Goal: Transaction & Acquisition: Purchase product/service

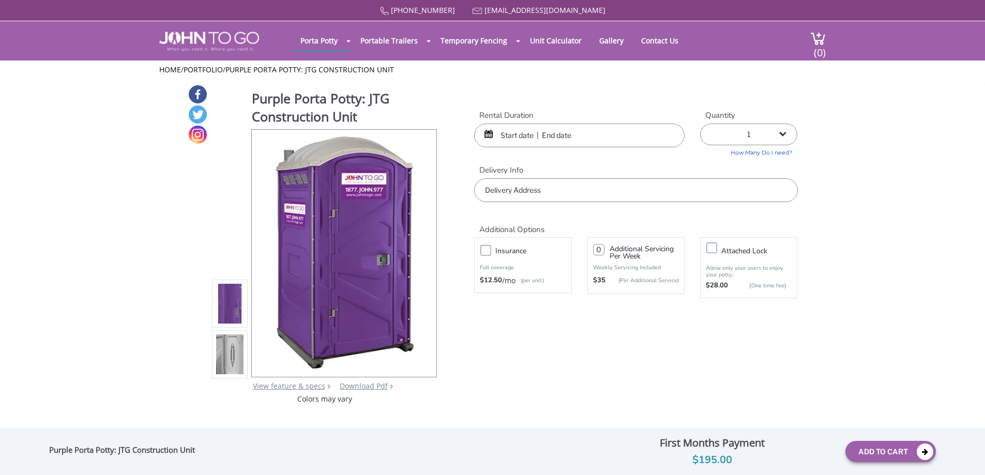
click at [504, 135] on input "text" at bounding box center [579, 136] width 210 height 24
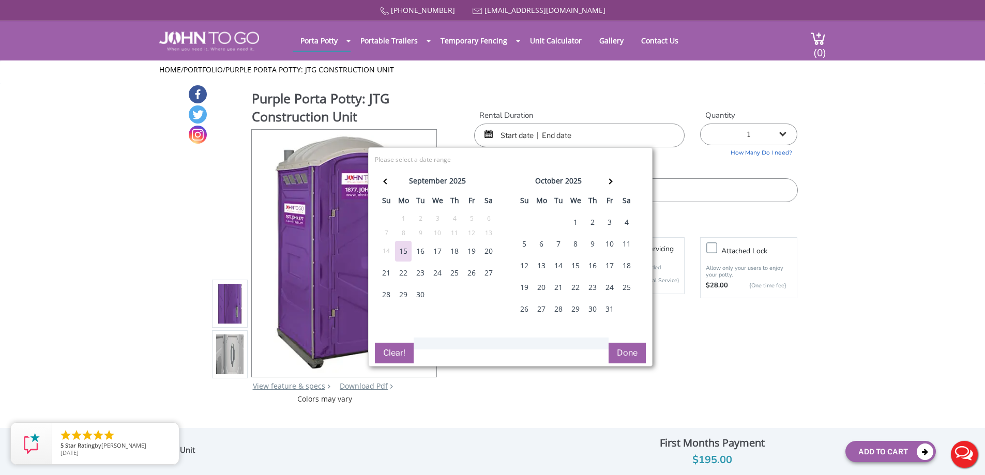
click at [456, 251] on div "18" at bounding box center [454, 251] width 17 height 21
click at [383, 269] on div "21" at bounding box center [386, 273] width 17 height 21
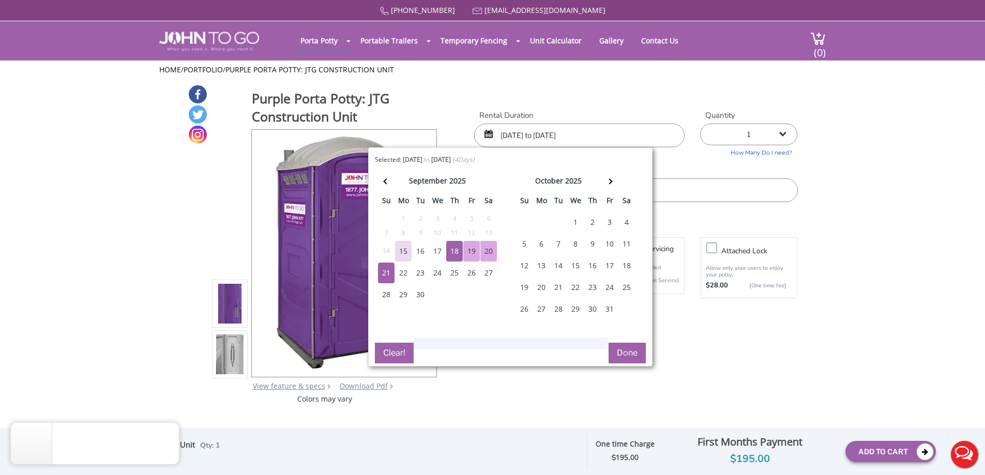
click at [471, 247] on div "19" at bounding box center [471, 251] width 17 height 21
click at [389, 269] on div "21" at bounding box center [386, 273] width 17 height 21
click at [450, 248] on div "18" at bounding box center [454, 251] width 17 height 21
click at [390, 271] on div "21" at bounding box center [386, 273] width 17 height 21
type input "09/18/2025 to 09/21/2025"
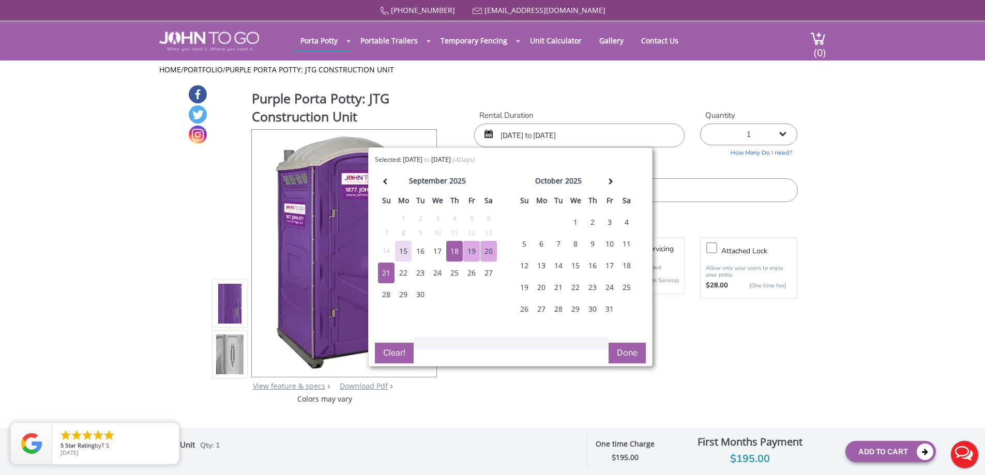
click at [488, 301] on td "4" at bounding box center [488, 295] width 17 height 22
click at [625, 356] on button "Done" at bounding box center [627, 353] width 37 height 21
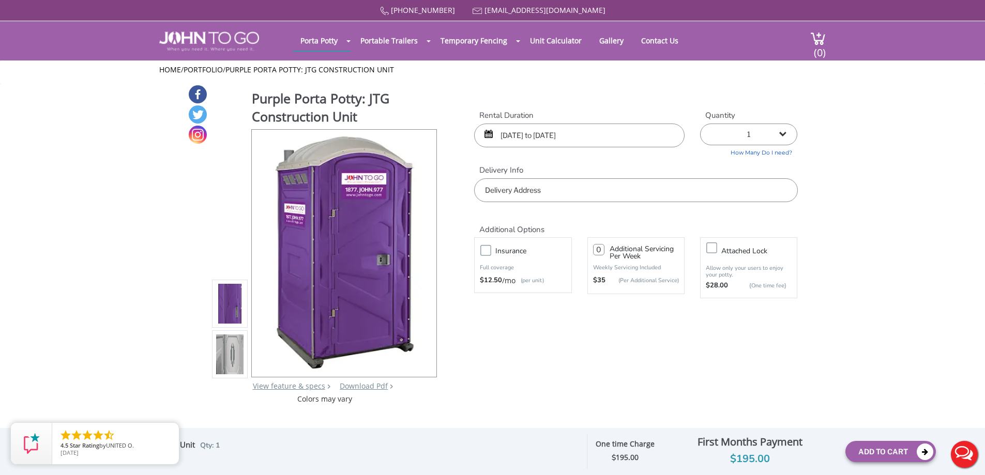
click at [611, 200] on input "text" at bounding box center [635, 190] width 323 height 24
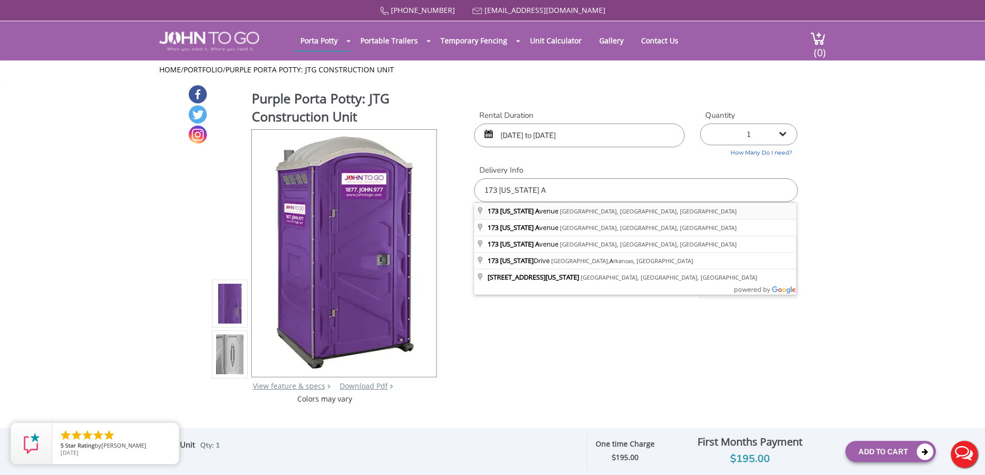
type input "173 Alabama Avenue, Paterson, NJ, USA"
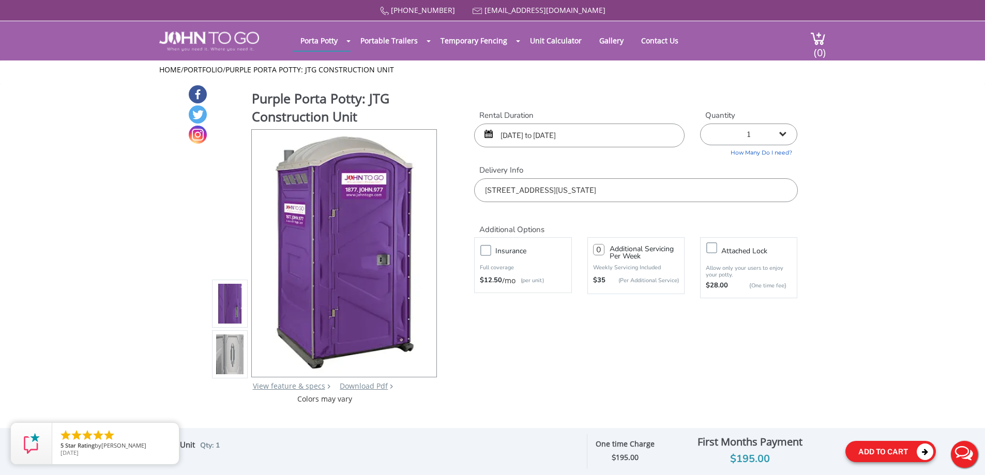
click at [864, 453] on button "Add To Cart" at bounding box center [890, 451] width 90 height 21
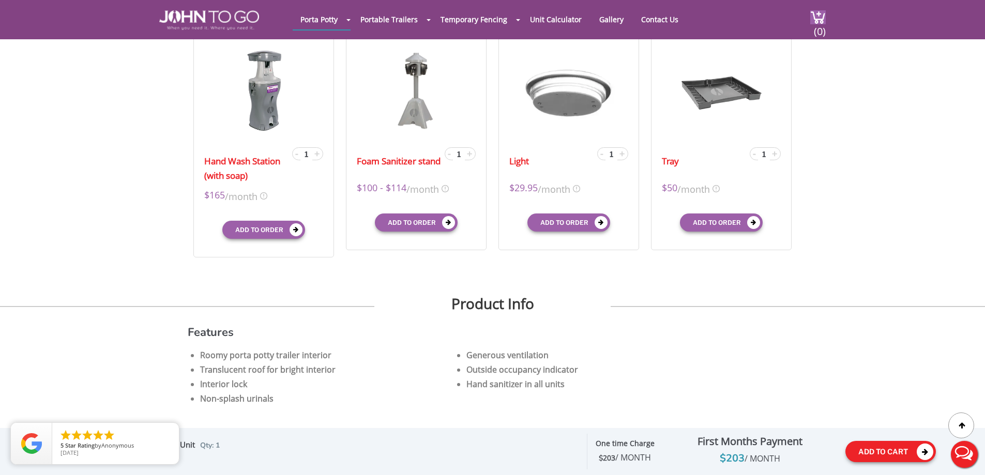
scroll to position [369, 0]
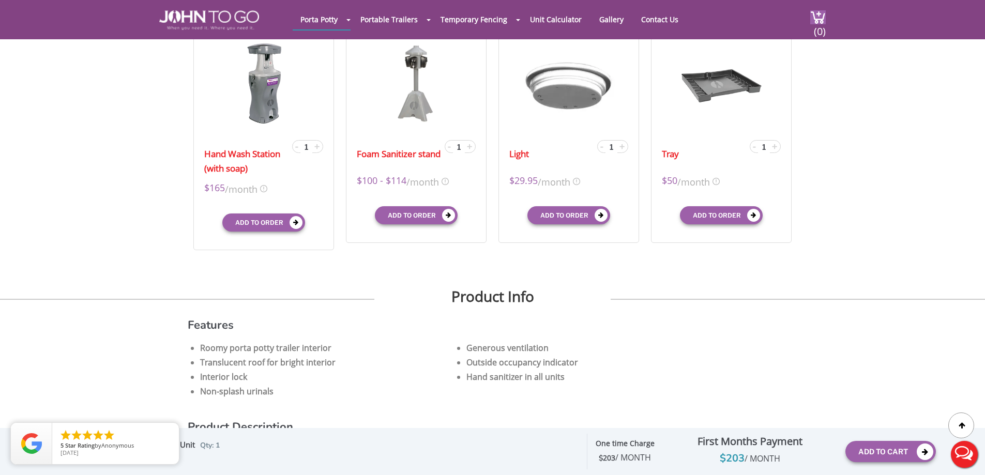
click at [737, 461] on div "$203 / MONTH" at bounding box center [749, 458] width 175 height 17
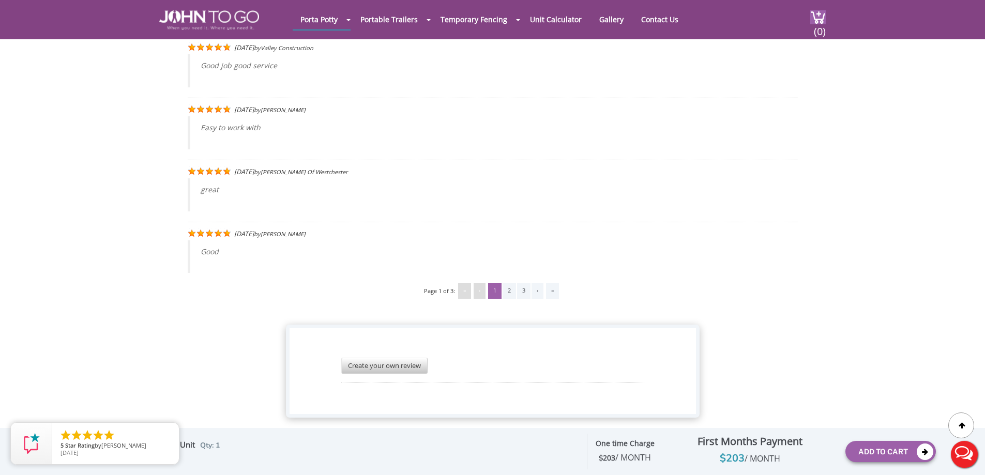
scroll to position [2039, 0]
click at [762, 452] on div at bounding box center [492, 237] width 985 height 475
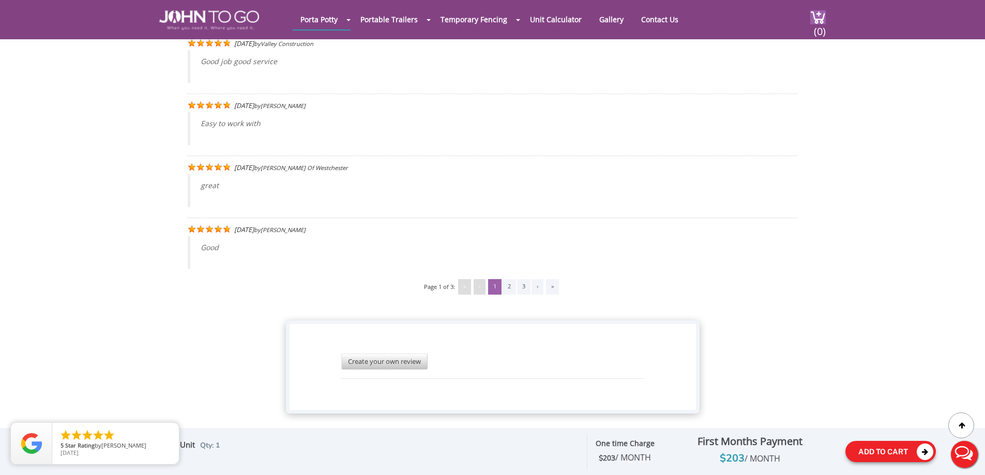
click at [887, 454] on button "Add To Cart" at bounding box center [890, 451] width 90 height 21
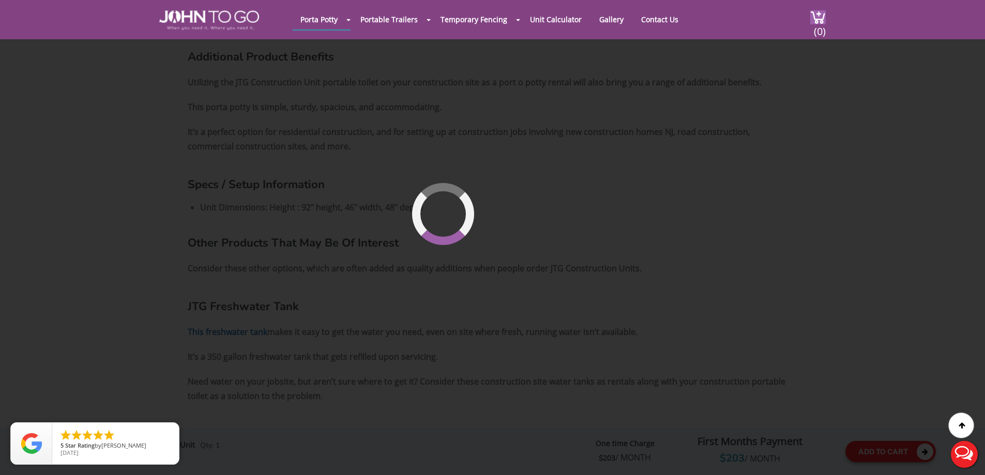
scroll to position [71, 0]
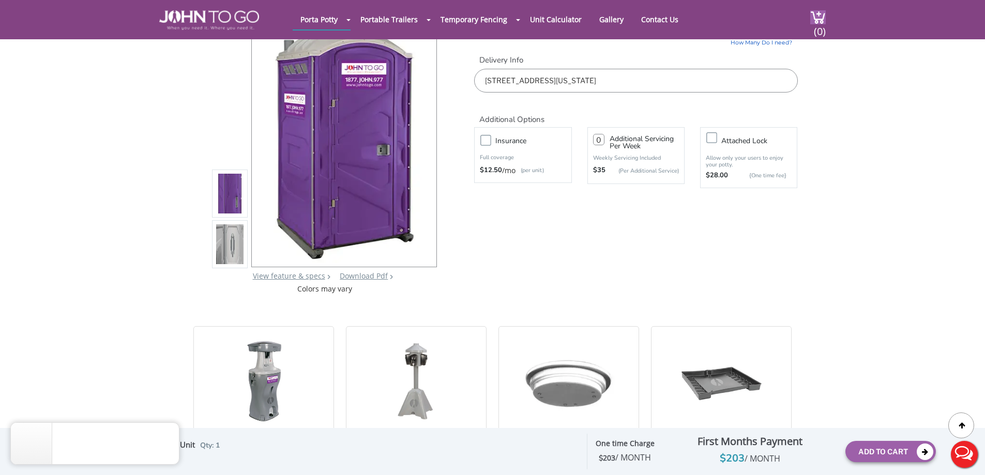
click at [828, 24] on header "Porta Potty Portable Toilets ADA Accessible Units Portable Sinks Waste Services…" at bounding box center [492, 19] width 985 height 39
click at [822, 23] on span "(0)" at bounding box center [819, 27] width 12 height 22
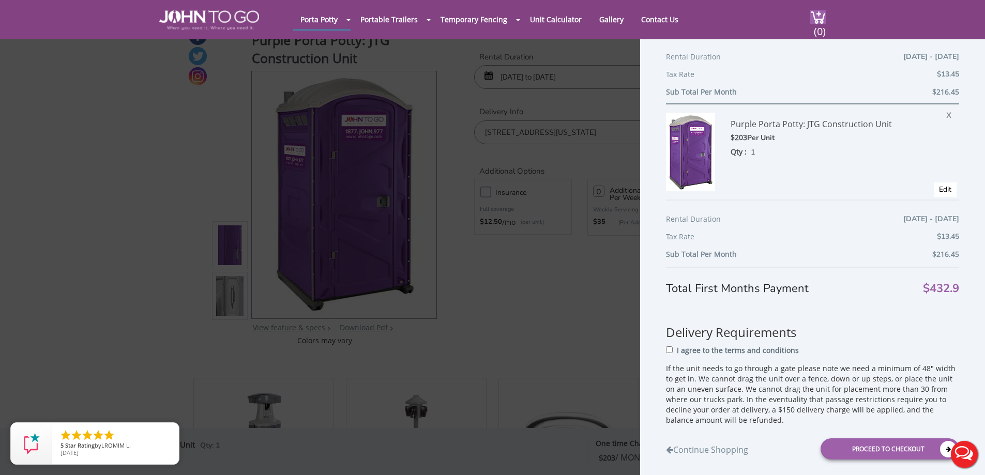
scroll to position [155, 0]
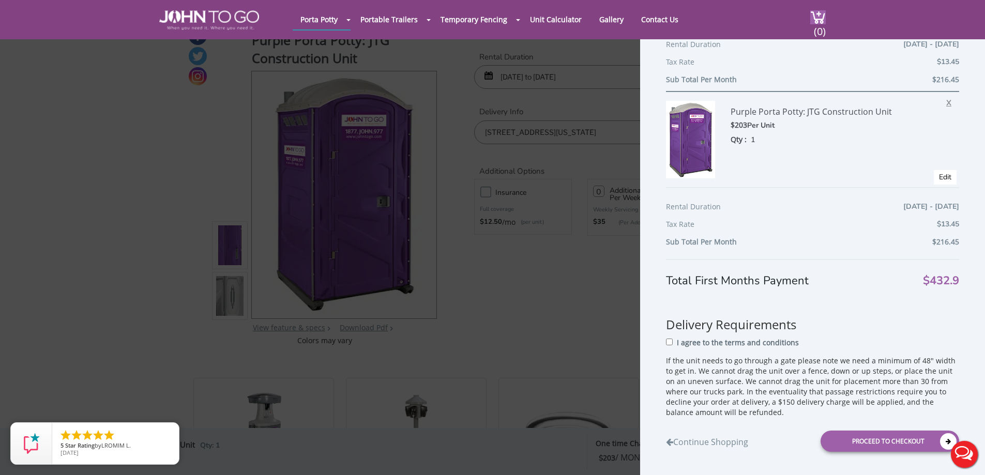
click at [946, 104] on span "X" at bounding box center [951, 101] width 10 height 13
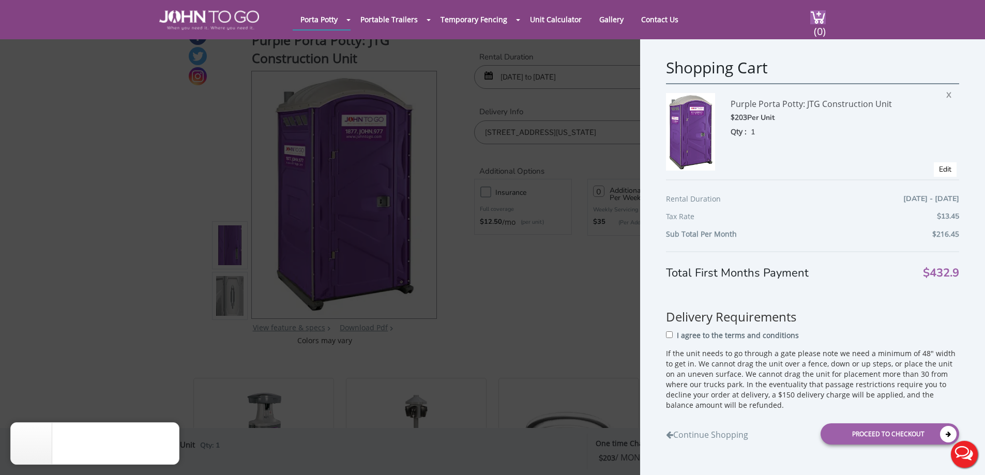
scroll to position [0, 0]
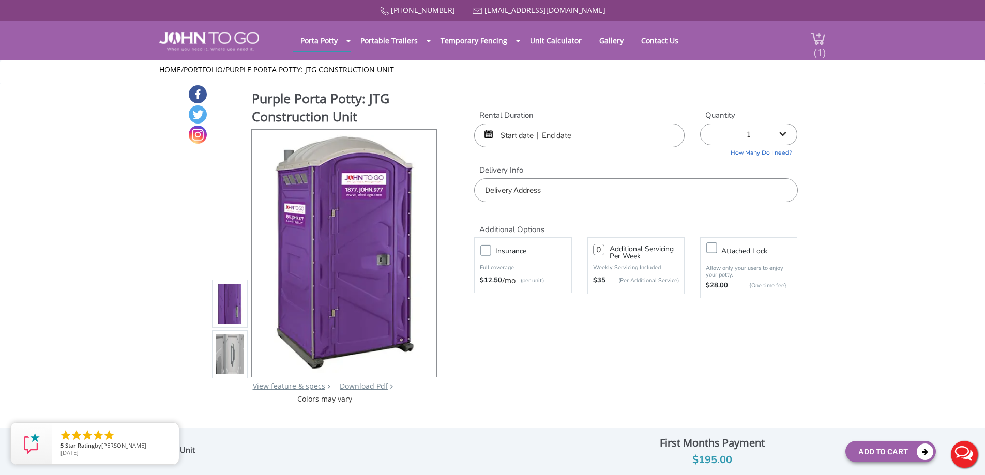
click at [818, 47] on span "(1)" at bounding box center [819, 48] width 12 height 22
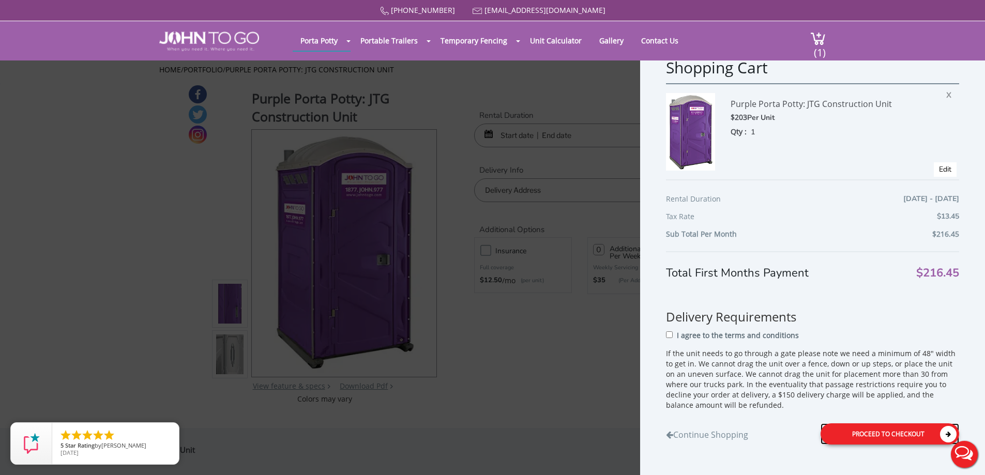
click at [840, 433] on div "Proceed to Checkout" at bounding box center [889, 433] width 139 height 21
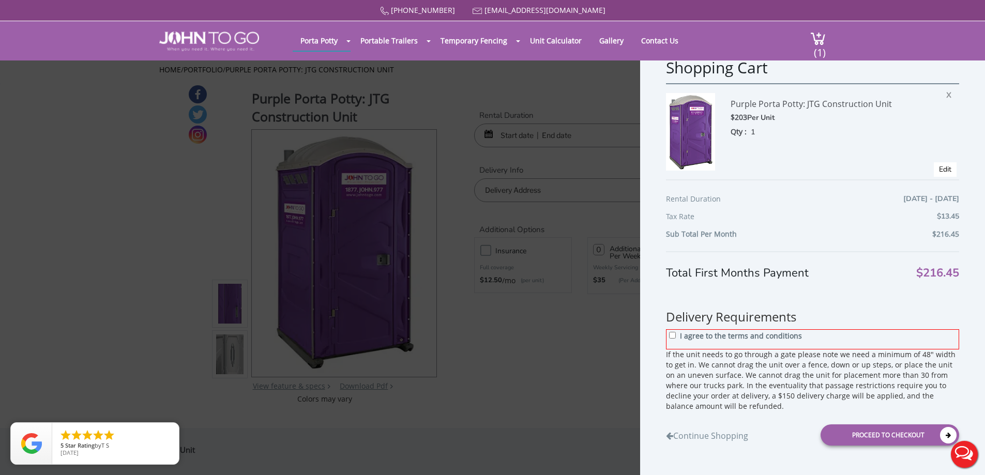
click at [719, 334] on p "I agree to the terms and conditions" at bounding box center [741, 336] width 122 height 10
click at [676, 334] on input "I agree to the terms and conditions" at bounding box center [672, 335] width 7 height 7
checkbox input "true"
click at [872, 432] on div "Proceed to Checkout" at bounding box center [889, 434] width 139 height 21
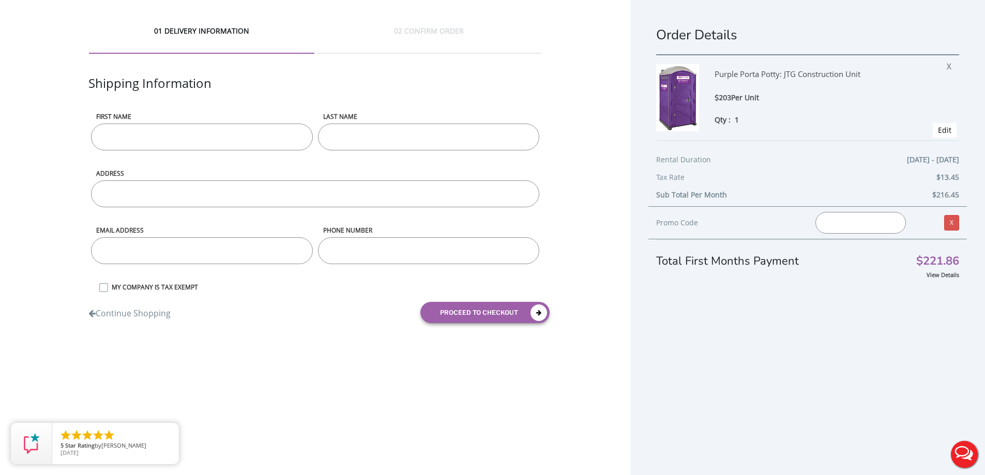
click at [184, 149] on input "First name" at bounding box center [201, 137] width 221 height 27
type input "[PERSON_NAME]"
click at [373, 140] on input "LAST NAME" at bounding box center [428, 137] width 221 height 27
type input "[PERSON_NAME]"
type input "[STREET_ADDRESS][US_STATE]"
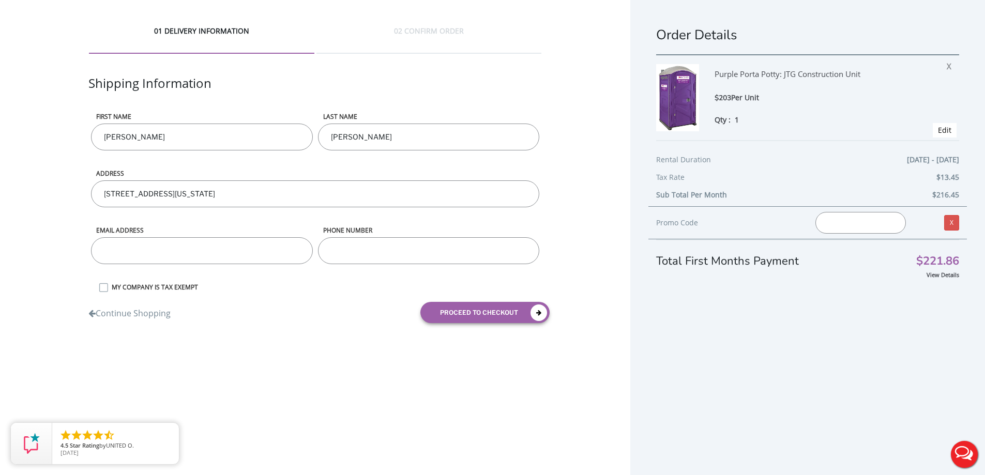
click at [188, 256] on input "email" at bounding box center [201, 250] width 221 height 27
type input "[EMAIL_ADDRESS][DOMAIN_NAME]"
click at [307, 260] on input "[EMAIL_ADDRESS][DOMAIN_NAME]" at bounding box center [201, 250] width 221 height 27
click at [349, 252] on input "phone number" at bounding box center [428, 250] width 221 height 27
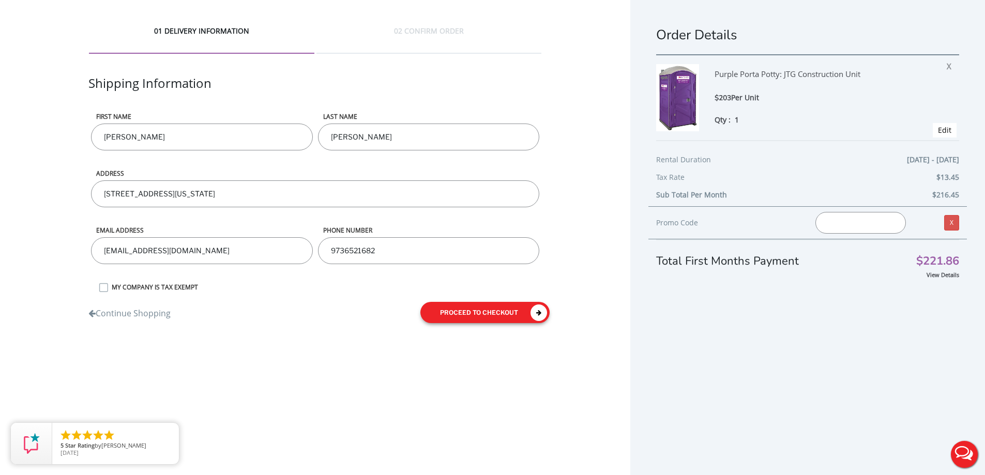
type input "9736521682"
click at [481, 302] on button "proceed to checkout" at bounding box center [484, 312] width 129 height 21
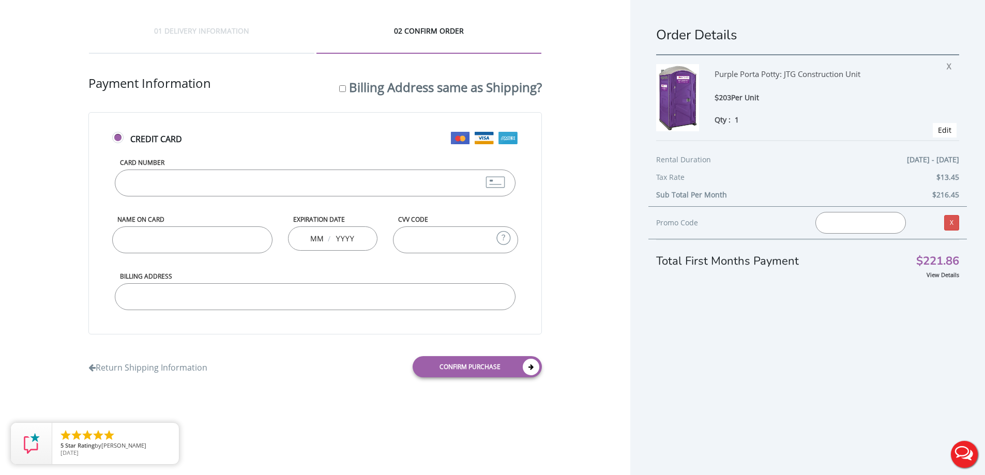
click at [223, 179] on input "Card Number" at bounding box center [315, 183] width 400 height 27
type input "[CREDIT_CARD_NUMBER]"
type input "[PERSON_NAME]"
type input "01"
type input "2026"
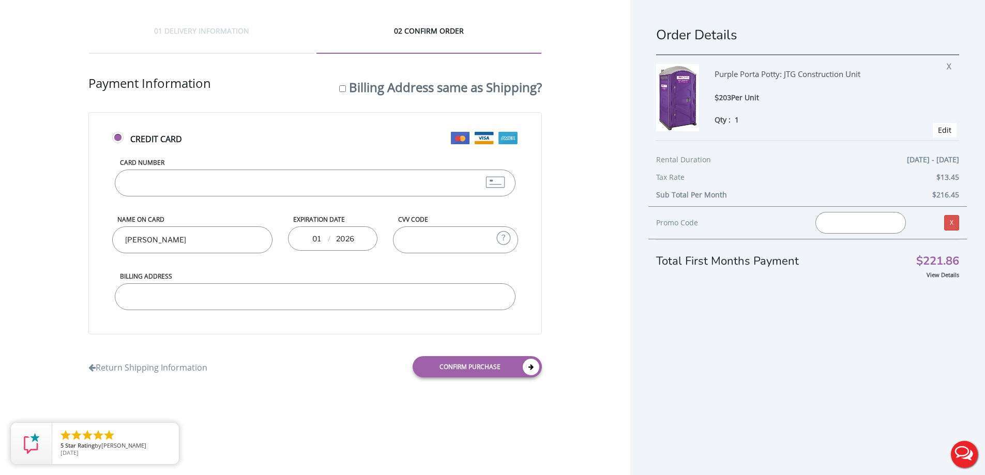
click at [429, 238] on input "CVV Code" at bounding box center [455, 239] width 125 height 27
type input "762"
drag, startPoint x: 342, startPoint y: 291, endPoint x: 340, endPoint y: 285, distance: 6.1
click at [342, 288] on input "Billing Address" at bounding box center [315, 296] width 400 height 27
type input "[STREET_ADDRESS]"
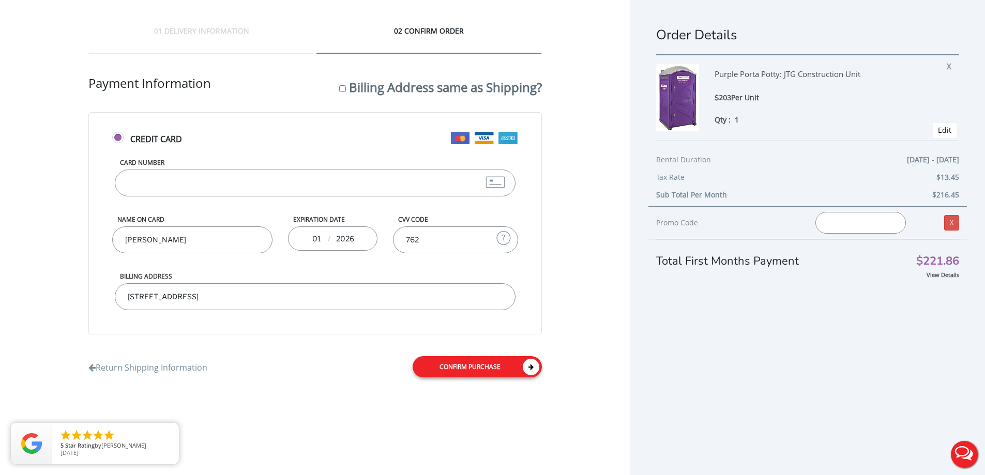
click at [479, 370] on link "Confirm purchase" at bounding box center [477, 366] width 129 height 21
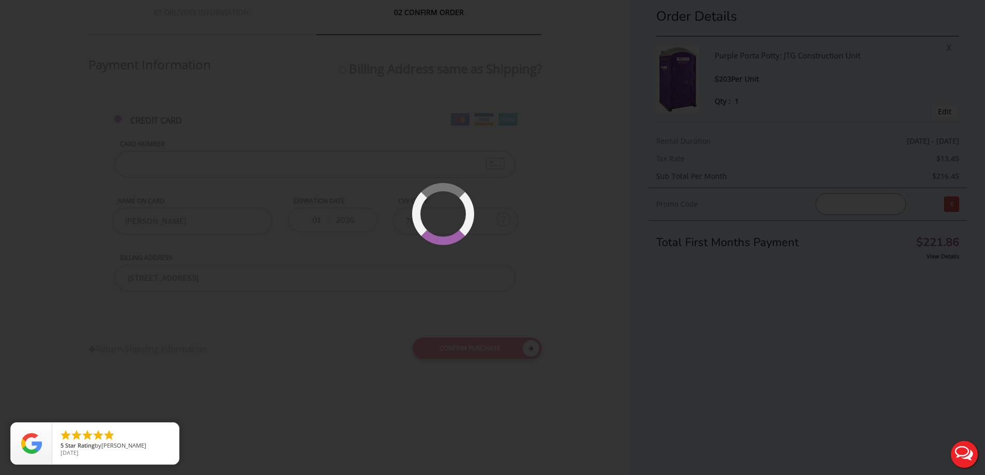
scroll to position [24, 0]
click at [543, 245] on div at bounding box center [492, 237] width 985 height 475
drag, startPoint x: 464, startPoint y: 277, endPoint x: 375, endPoint y: 224, distance: 103.8
click at [462, 274] on div at bounding box center [492, 237] width 985 height 475
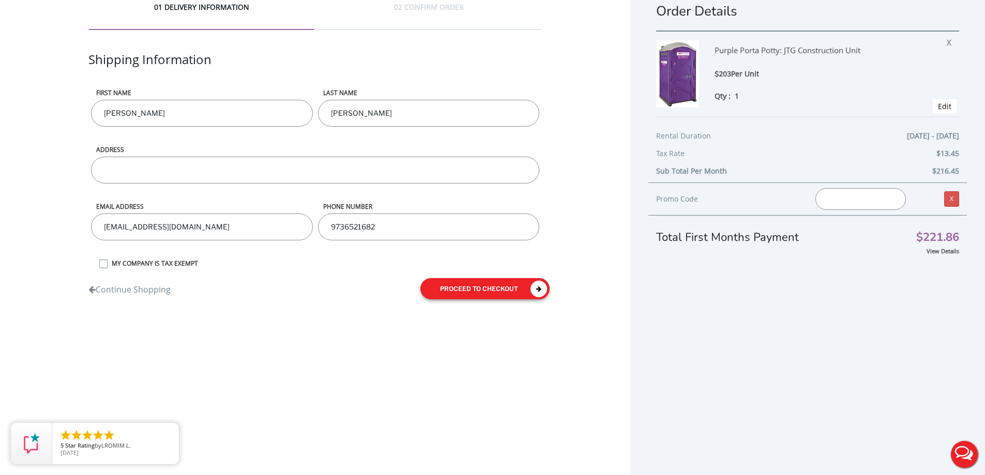
drag, startPoint x: 480, startPoint y: 293, endPoint x: 145, endPoint y: 230, distance: 340.5
click at [145, 234] on form "First name [PERSON_NAME] LAST NAME [PERSON_NAME] ADDRESS Email address [EMAIL_A…" at bounding box center [314, 197] width 453 height 219
click at [143, 165] on input "ADDRESS" at bounding box center [315, 170] width 448 height 27
type input "[STREET_ADDRESS][US_STATE]"
click at [511, 294] on button "proceed to checkout" at bounding box center [484, 288] width 129 height 21
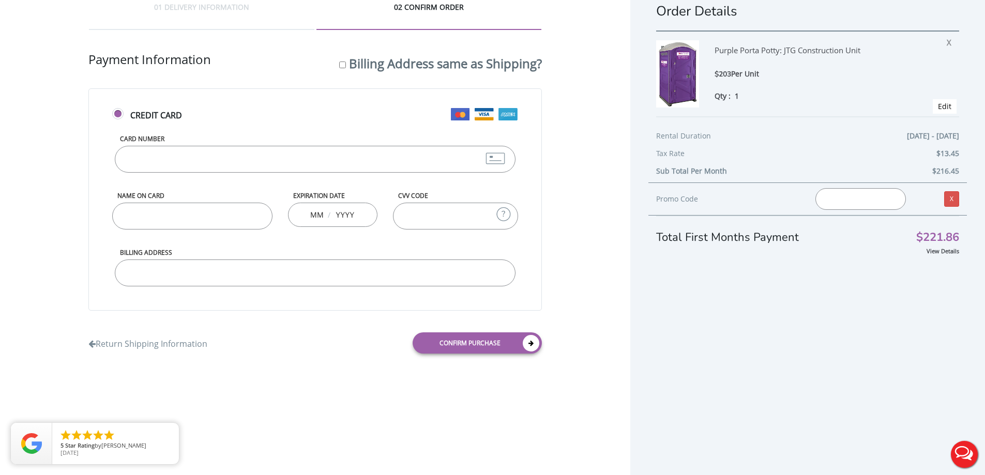
click at [313, 171] on input "Card Number" at bounding box center [315, 159] width 400 height 27
click at [304, 167] on input "Card Number" at bounding box center [315, 159] width 400 height 27
type input "5108050218460983"
click at [216, 225] on input "Name on Card" at bounding box center [192, 216] width 160 height 27
type input "Julissa Angon"
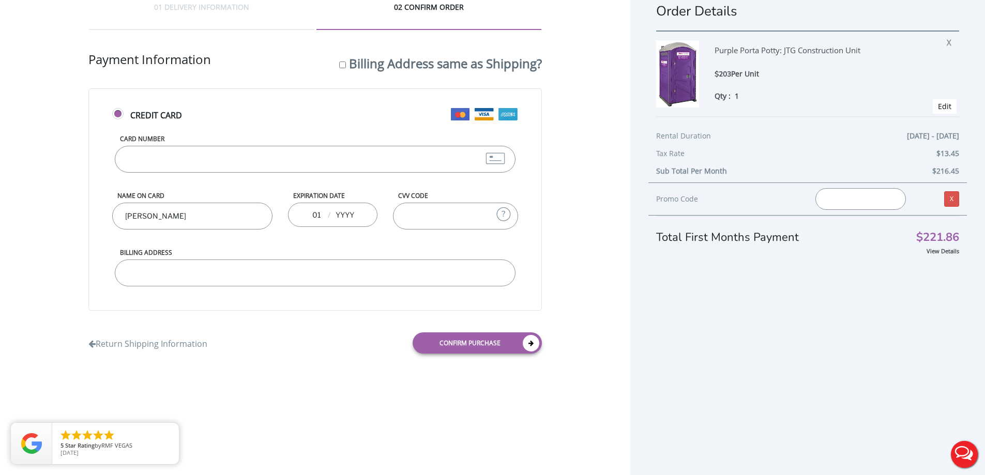
type input "01"
type input "6"
click at [348, 217] on input "6" at bounding box center [345, 214] width 21 height 21
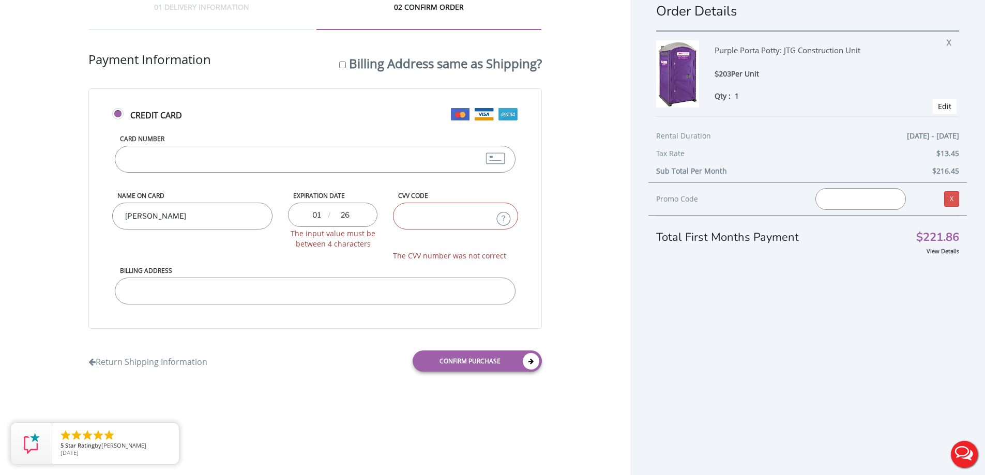
type input "26"
type input "762"
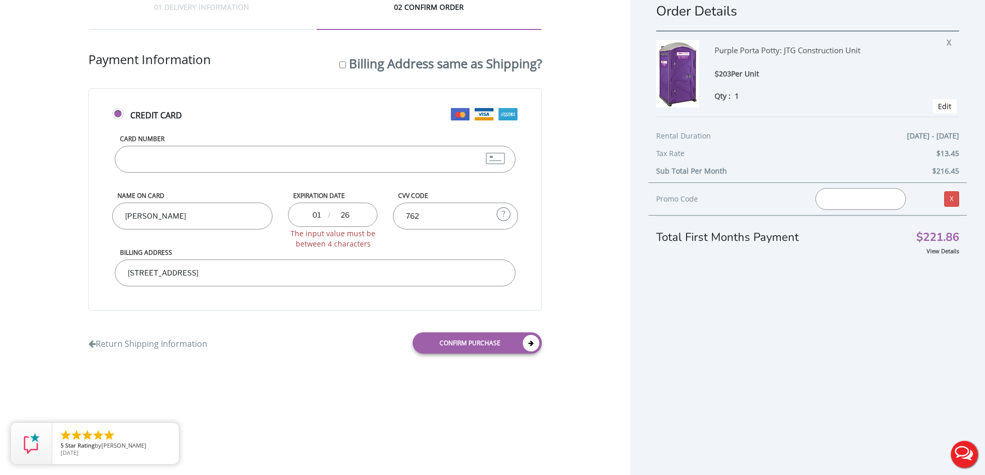
type input "72 Grove St Wanaque NJ 07465"
click at [345, 214] on input "26" at bounding box center [345, 214] width 21 height 21
type input "2026"
click at [399, 242] on div "762" at bounding box center [455, 225] width 125 height 45
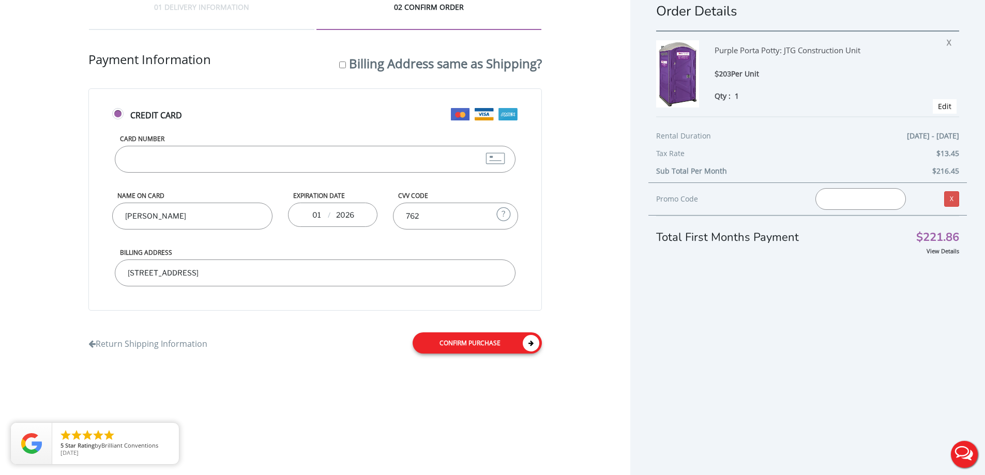
click at [486, 353] on link "Confirm purchase" at bounding box center [477, 342] width 129 height 21
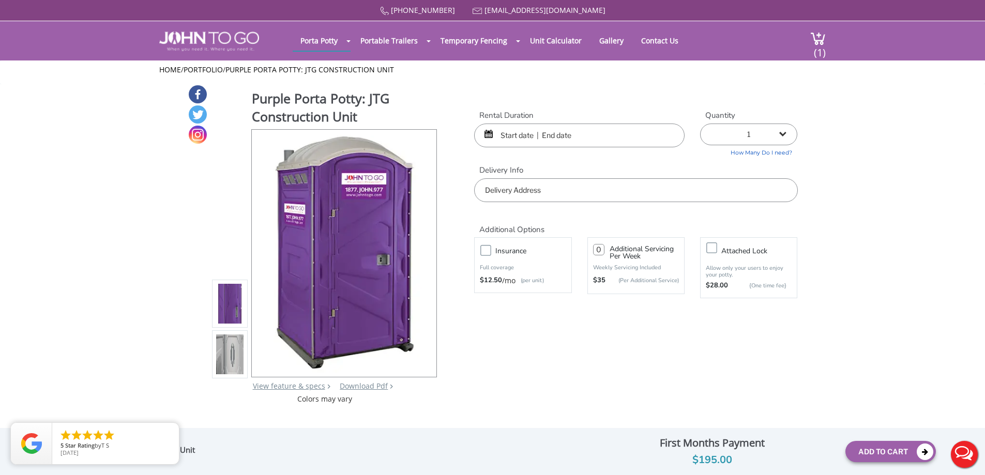
click at [425, 253] on div at bounding box center [423, 253] width 14 height 14
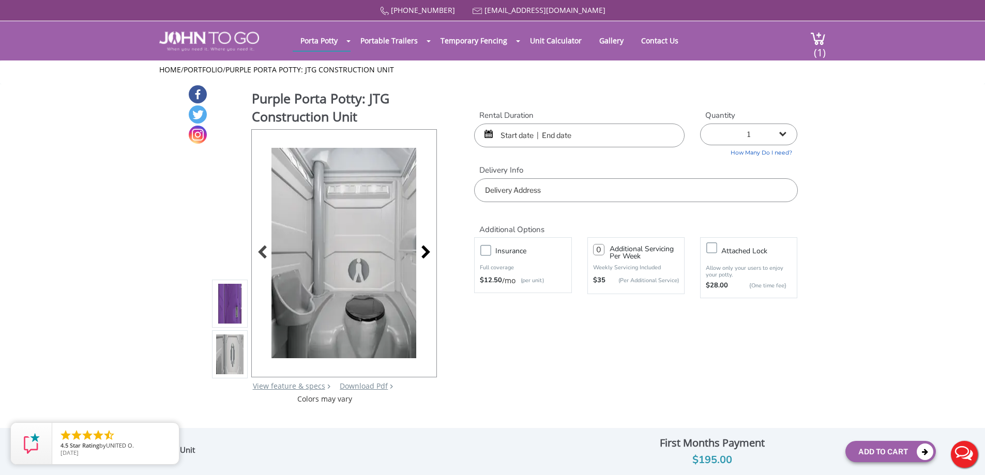
click at [425, 253] on div at bounding box center [423, 253] width 14 height 14
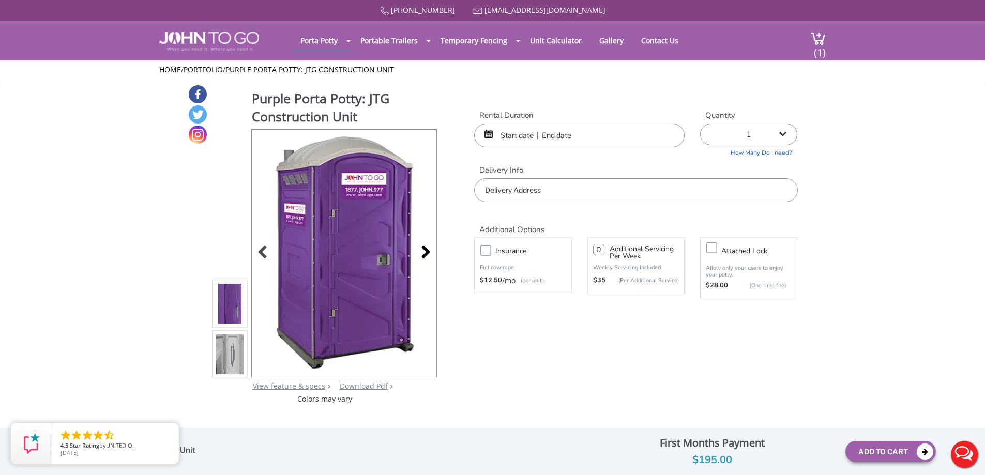
click at [425, 253] on div at bounding box center [423, 253] width 14 height 14
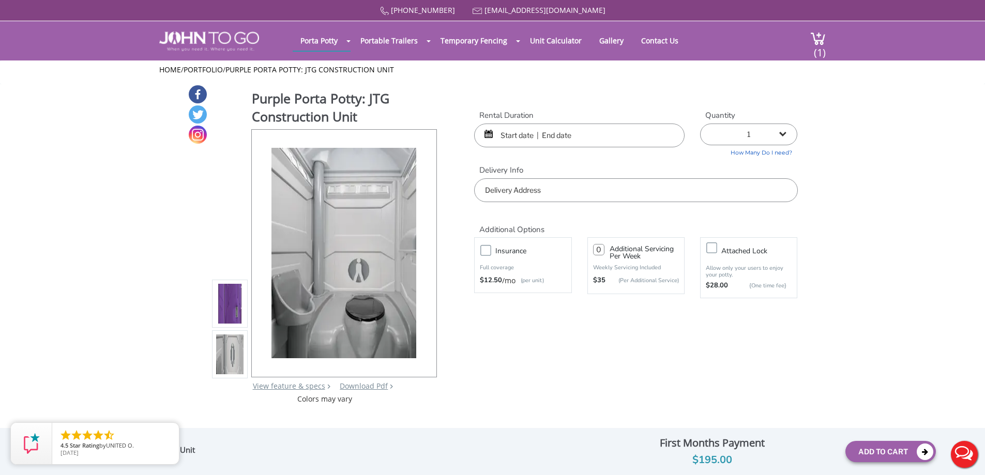
click at [568, 133] on input "text" at bounding box center [579, 136] width 210 height 24
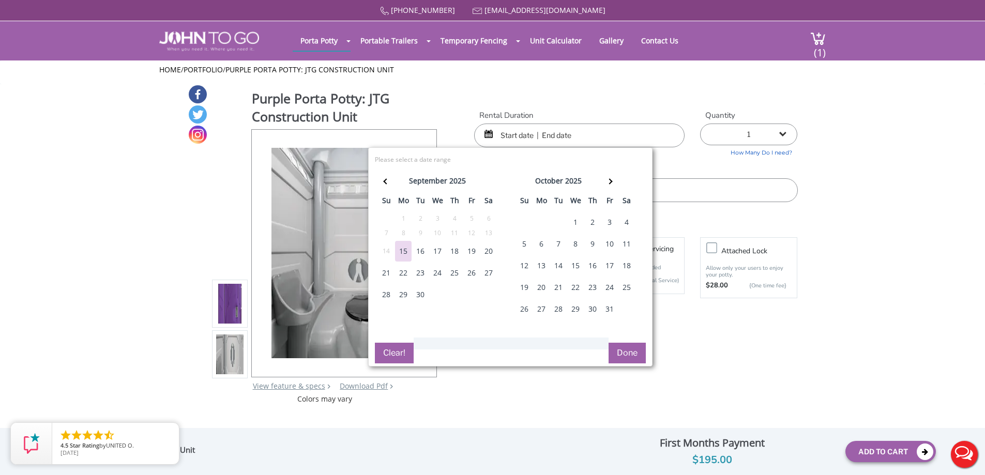
click at [450, 254] on div "18" at bounding box center [454, 251] width 17 height 21
click at [383, 275] on div "21" at bounding box center [386, 273] width 17 height 21
type input "09/18/2025 to 09/21/2025"
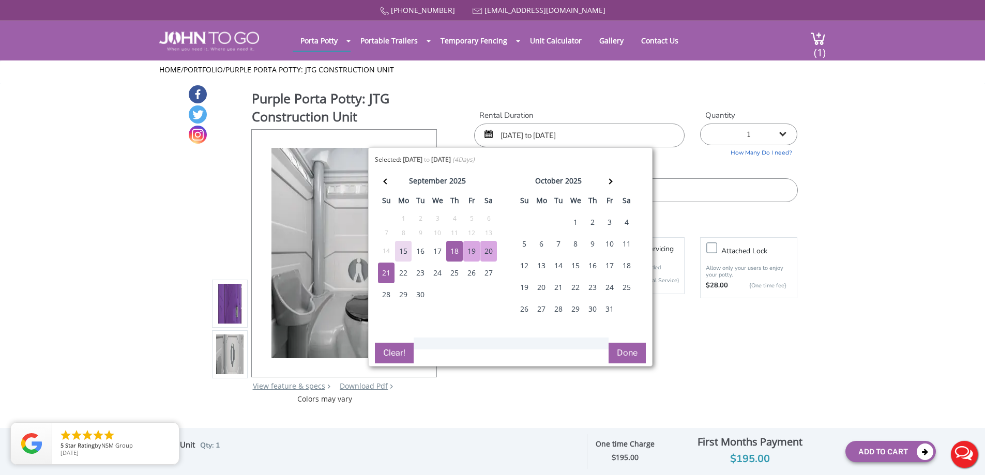
click at [615, 353] on button "Done" at bounding box center [627, 353] width 37 height 21
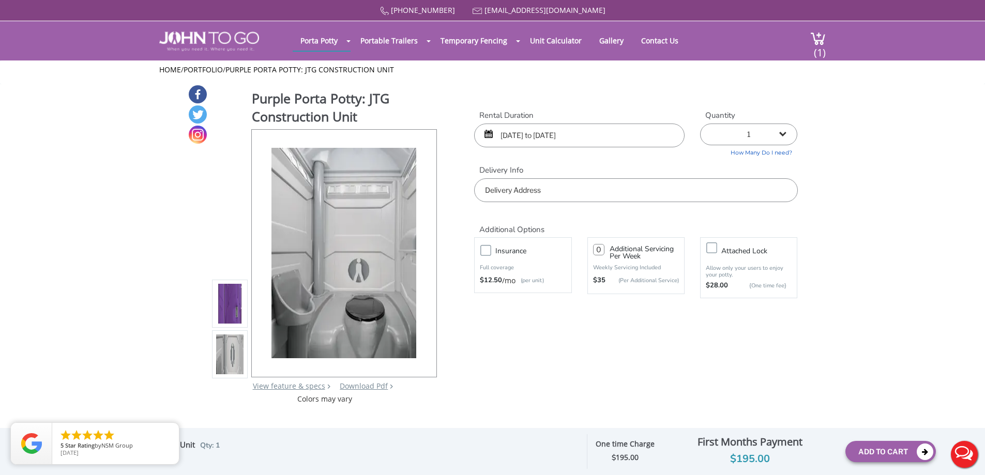
click at [778, 130] on select "1 2 (5% discount) 3 (8% discount) 4 (10% discount) 5 (12% discount) 6 (12% disc…" at bounding box center [748, 135] width 97 height 22
click at [778, 131] on select "1 2 (5% discount) 3 (8% discount) 4 (10% discount) 5 (12% discount) 6 (12% disc…" at bounding box center [748, 135] width 97 height 22
click at [623, 188] on input "text" at bounding box center [635, 190] width 323 height 24
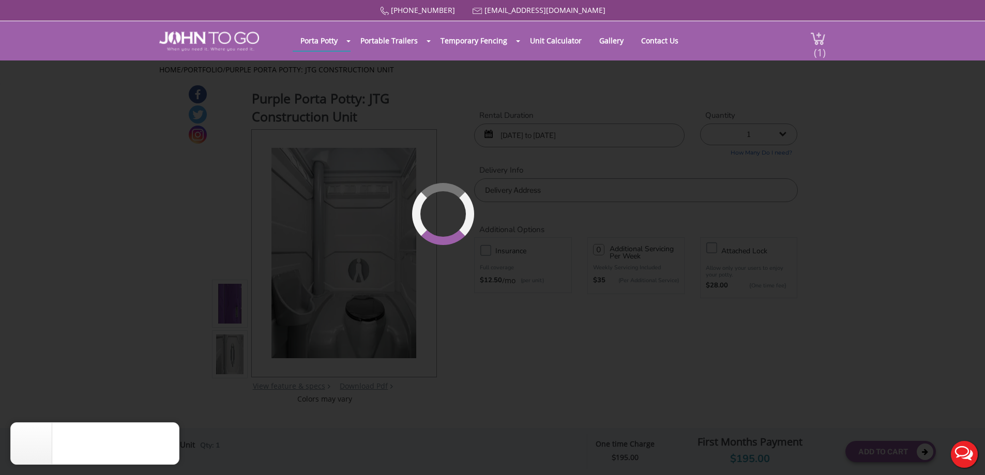
click at [820, 39] on span "(1)" at bounding box center [819, 48] width 12 height 22
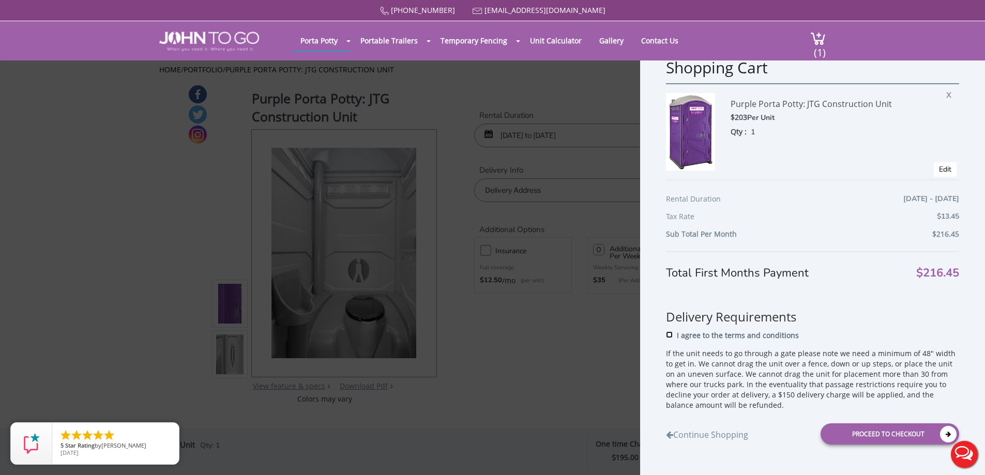
click at [669, 338] on input "I agree to the terms and conditions" at bounding box center [669, 334] width 7 height 7
checkbox input "true"
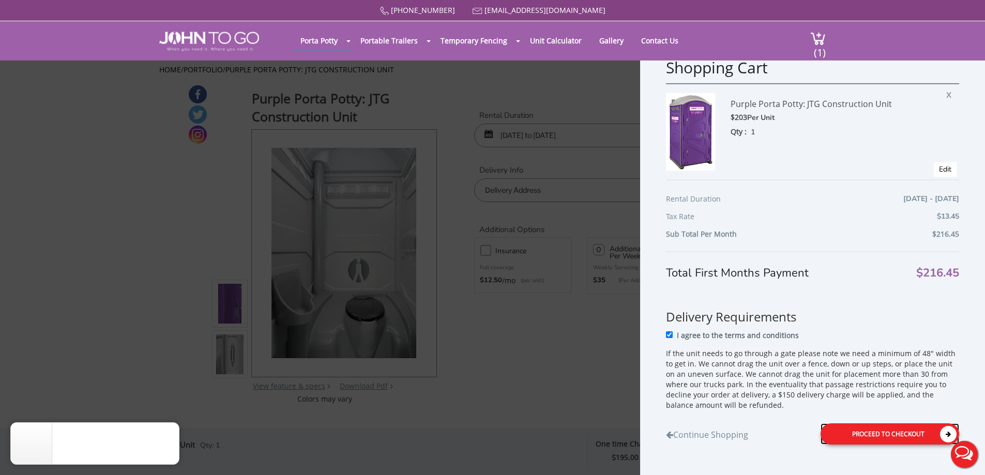
click at [854, 433] on div "Proceed to Checkout" at bounding box center [889, 433] width 139 height 21
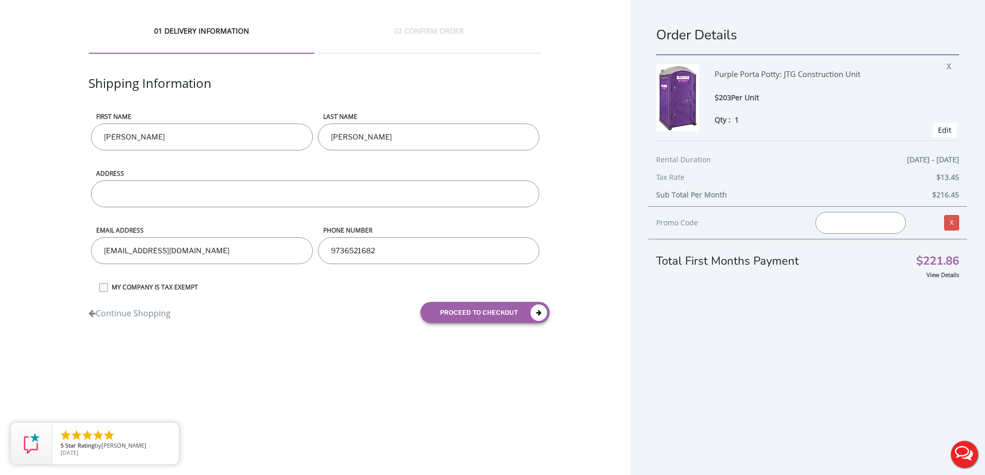
click at [836, 421] on div "Order Details Purple Porta Potty: JTG Construction Unit $203 Per Unit Qty : 1 X…" at bounding box center [807, 249] width 355 height 499
click at [165, 207] on input "ADDRESS" at bounding box center [315, 193] width 448 height 27
click at [170, 202] on input "ADDRESS" at bounding box center [315, 193] width 448 height 27
click at [257, 221] on div "ADDRESS 173 Alabama Avenue, Paterson, NJ, USA" at bounding box center [314, 169] width 453 height 114
click at [318, 196] on input "173 Alabama Avenue, Paterson, NJ, USA" at bounding box center [315, 193] width 448 height 27
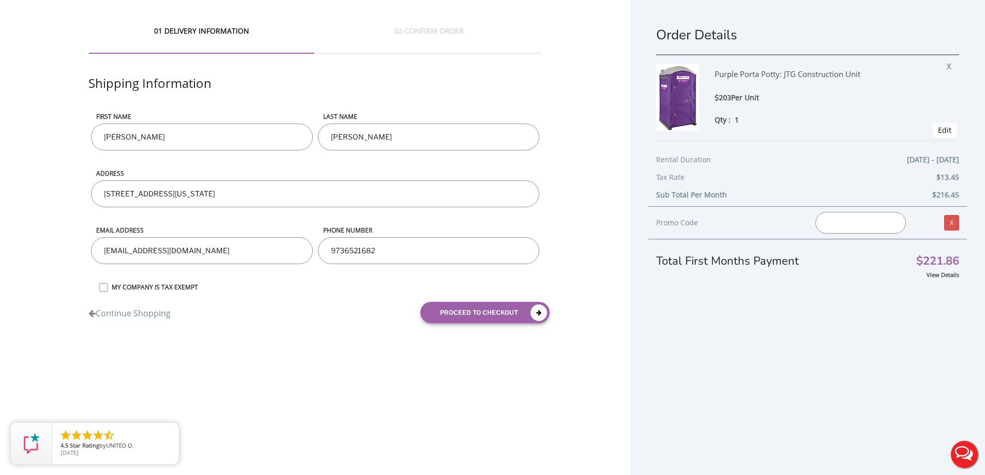
click at [263, 331] on div "Continue Shopping proceed to checkout" at bounding box center [315, 312] width 468 height 37
click at [301, 190] on input "173 Alabama Avenue, Paterson, NJ" at bounding box center [315, 193] width 448 height 27
drag, startPoint x: 267, startPoint y: 379, endPoint x: 286, endPoint y: 366, distance: 23.7
click at [267, 378] on div "01 DELIVERY INFORMATION 02 CONFIRM ORDER Shipping Information First name Juliss…" at bounding box center [492, 249] width 985 height 499
click at [368, 200] on input "173 Alabama Avenue, Paterson, NJ 07513" at bounding box center [315, 193] width 448 height 27
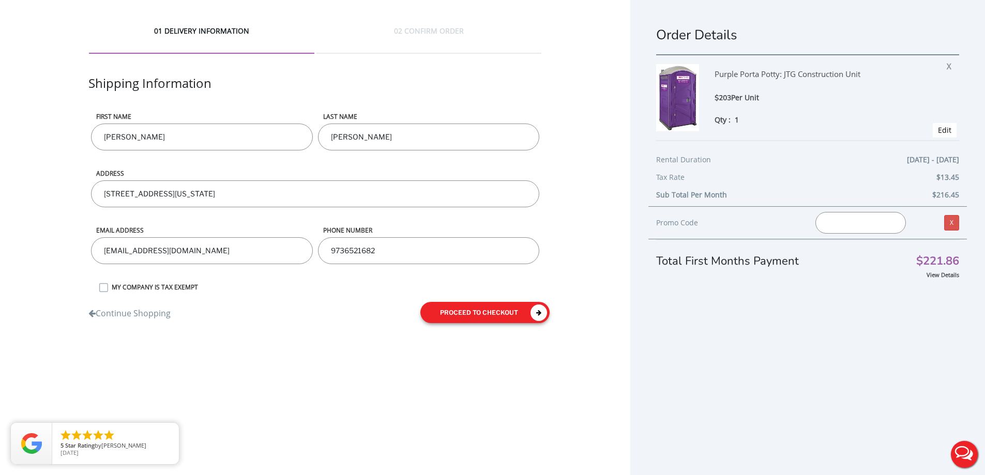
type input "173 Alabama Avenue, Paterson, NJ 07503"
click at [499, 317] on button "proceed to checkout" at bounding box center [484, 312] width 129 height 21
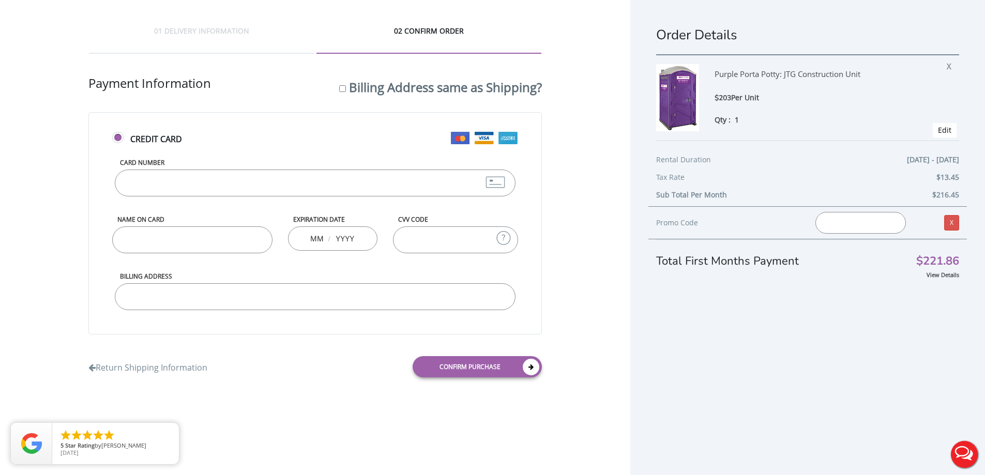
click at [200, 188] on input "Card Number" at bounding box center [315, 183] width 400 height 27
type input "5108050218460983"
click at [169, 250] on input "Name on Card" at bounding box center [192, 239] width 160 height 27
type input "Julissa Angon"
type input "01"
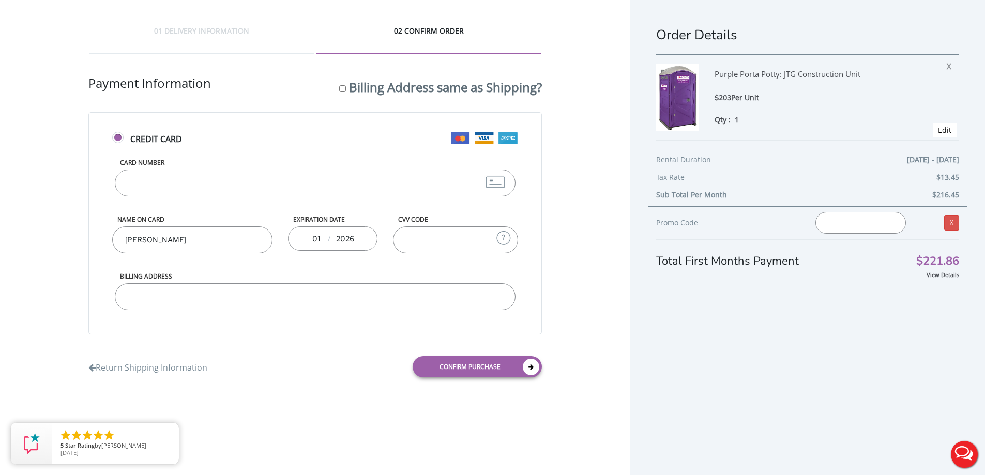
type input "2026"
type input "762"
click at [183, 295] on input "Billing Address" at bounding box center [315, 296] width 400 height 27
type input "72 Grove St Wanaque NJ 07465"
drag, startPoint x: 315, startPoint y: 391, endPoint x: 409, endPoint y: 377, distance: 95.1
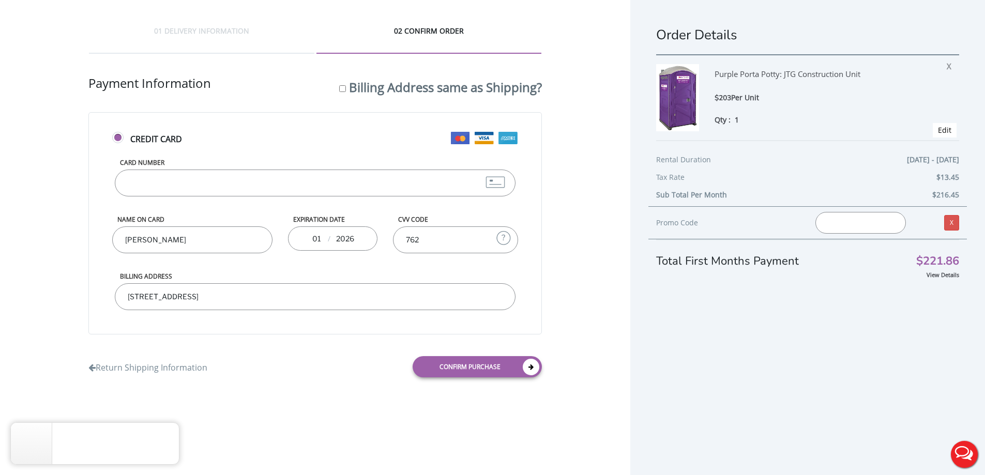
click at [315, 389] on div "01 DELIVERY INFORMATION 02 CONFIRM ORDER Shipping Information First name Juliss…" at bounding box center [315, 205] width 630 height 411
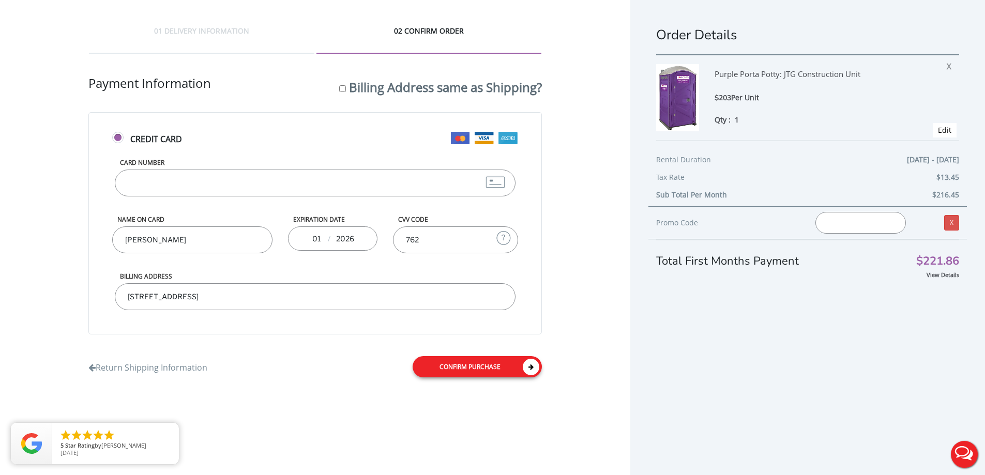
click at [511, 369] on link "Confirm purchase" at bounding box center [477, 366] width 129 height 21
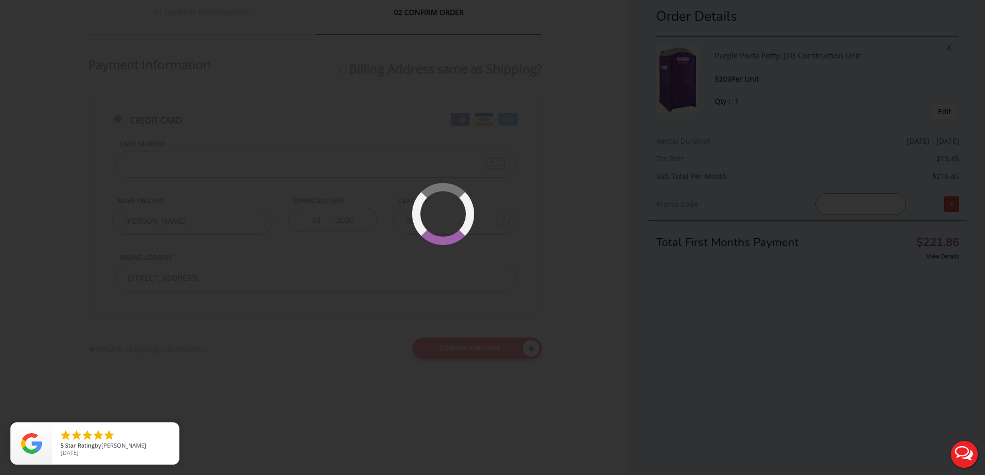
scroll to position [24, 0]
click at [576, 238] on div at bounding box center [492, 237] width 985 height 475
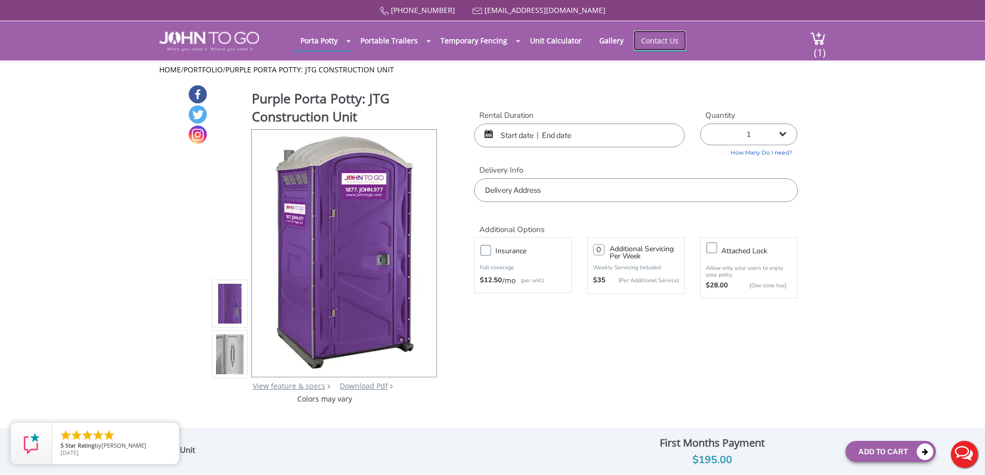
click at [658, 42] on link "Contact Us" at bounding box center [659, 41] width 53 height 20
